Goal: Navigation & Orientation: Find specific page/section

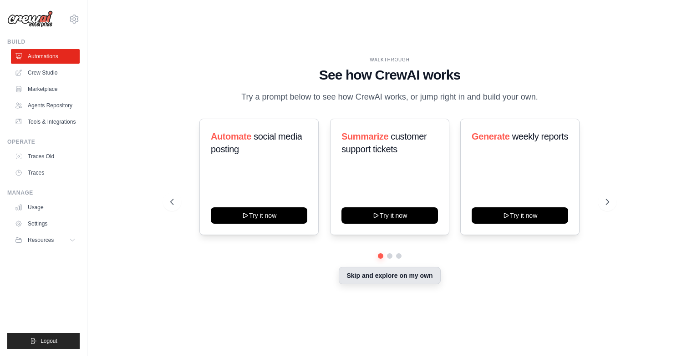
click at [399, 277] on button "Skip and explore on my own" at bounding box center [389, 275] width 101 height 17
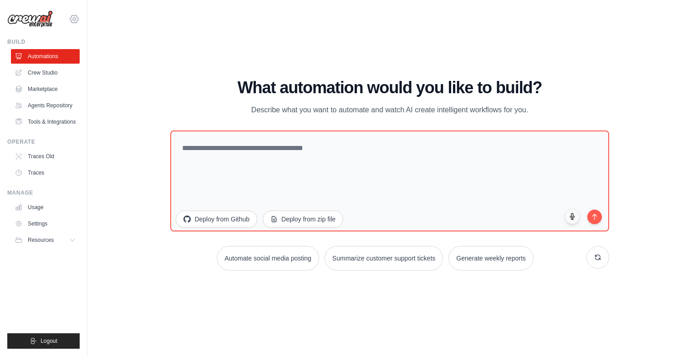
click at [75, 19] on icon at bounding box center [74, 19] width 11 height 11
click at [111, 58] on span "Settings" at bounding box center [114, 56] width 72 height 9
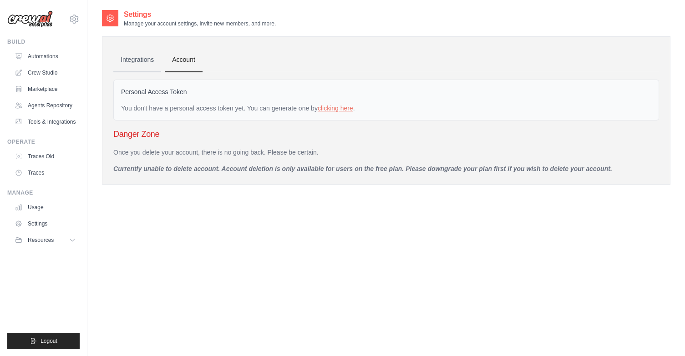
click at [143, 61] on link "Integrations" at bounding box center [137, 60] width 48 height 25
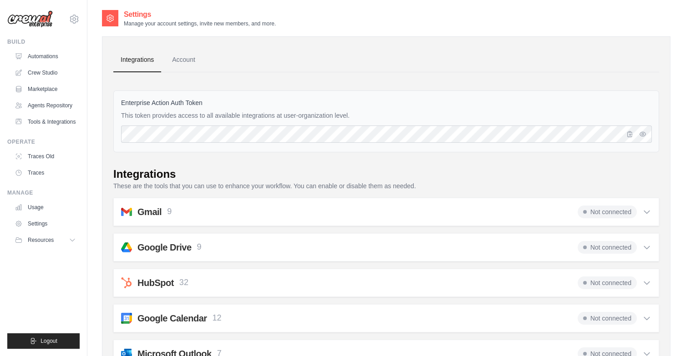
click at [171, 61] on link "Account" at bounding box center [184, 60] width 38 height 25
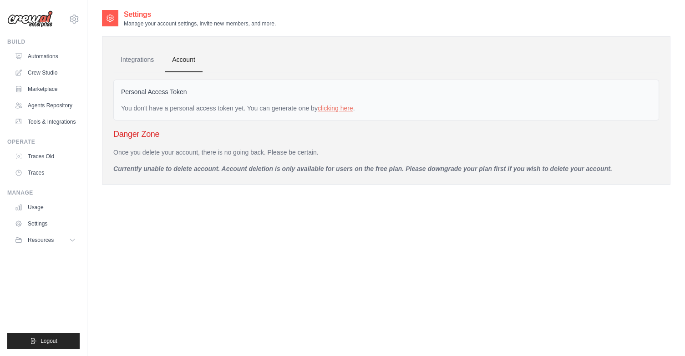
click at [40, 21] on img at bounding box center [30, 18] width 46 height 17
click at [36, 56] on link "Automations" at bounding box center [46, 56] width 69 height 15
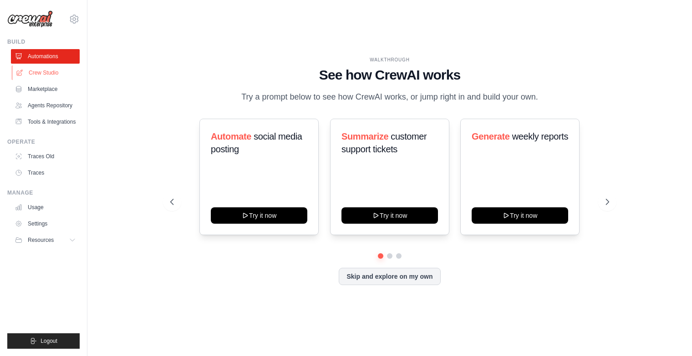
click at [39, 72] on link "Crew Studio" at bounding box center [46, 73] width 69 height 15
click at [75, 14] on icon at bounding box center [74, 19] width 11 height 11
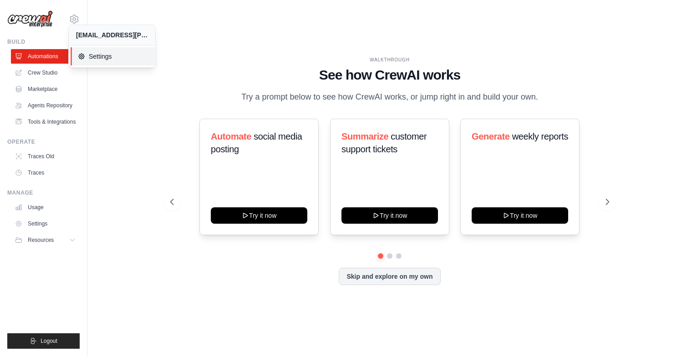
click at [106, 59] on span "Settings" at bounding box center [114, 56] width 72 height 9
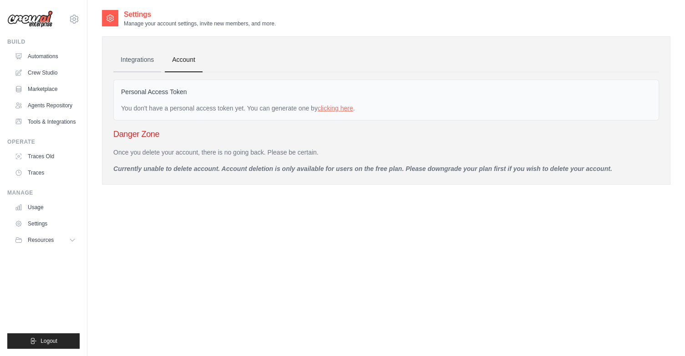
click at [140, 57] on link "Integrations" at bounding box center [137, 60] width 48 height 25
click at [169, 56] on link "Account" at bounding box center [184, 60] width 38 height 25
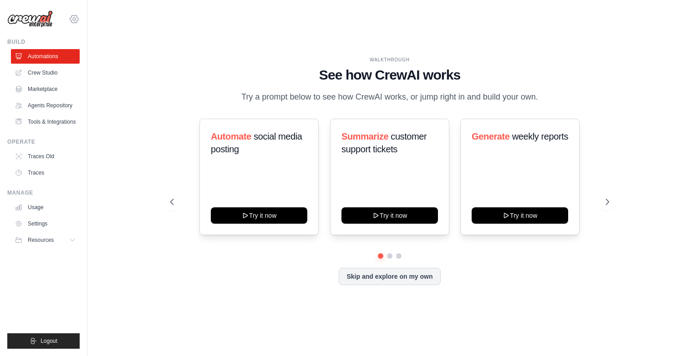
click at [73, 20] on icon at bounding box center [74, 19] width 3 height 3
click at [66, 237] on button "Resources" at bounding box center [46, 240] width 69 height 15
click at [147, 143] on div "WALKTHROUGH See how CrewAI works Try a prompt below to see how CrewAI works, or…" at bounding box center [389, 178] width 575 height 338
click at [78, 19] on icon at bounding box center [74, 19] width 11 height 11
click at [91, 35] on div "[EMAIL_ADDRESS][PERSON_NAME][DOMAIN_NAME]" at bounding box center [112, 34] width 72 height 9
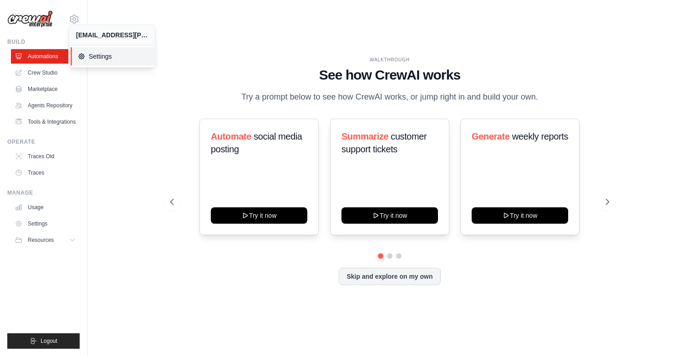
click at [91, 52] on span "Settings" at bounding box center [114, 56] width 72 height 9
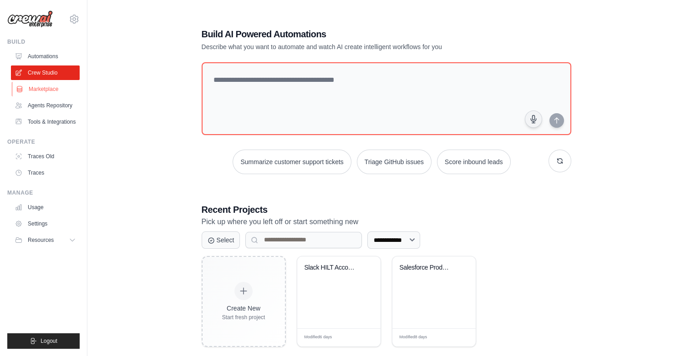
click at [44, 91] on link "Marketplace" at bounding box center [46, 89] width 69 height 15
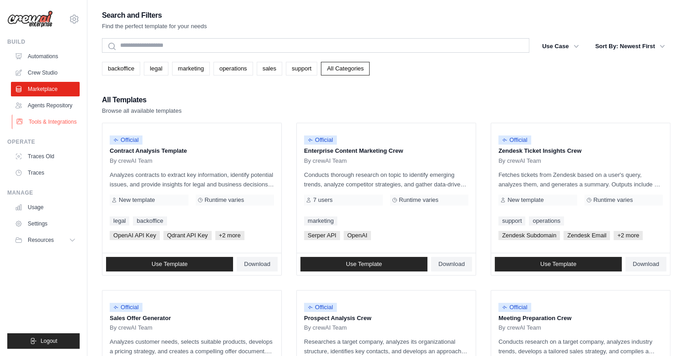
click at [45, 125] on link "Tools & Integrations" at bounding box center [46, 122] width 69 height 15
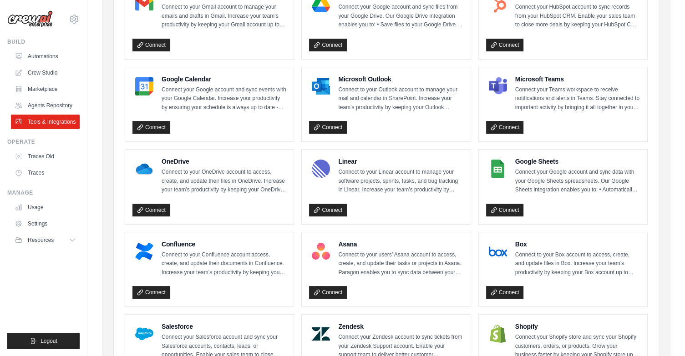
scroll to position [460, 0]
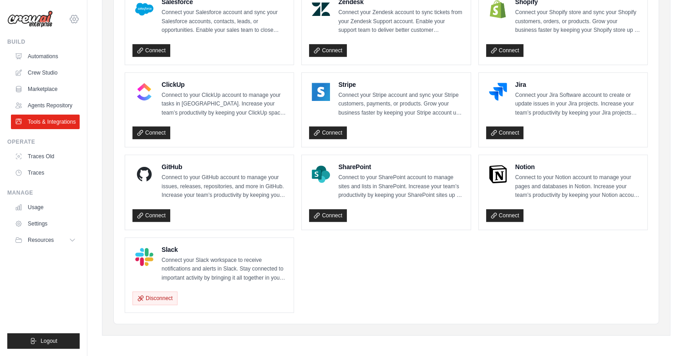
click at [71, 18] on icon at bounding box center [74, 19] width 8 height 8
